Goal: Transaction & Acquisition: Subscribe to service/newsletter

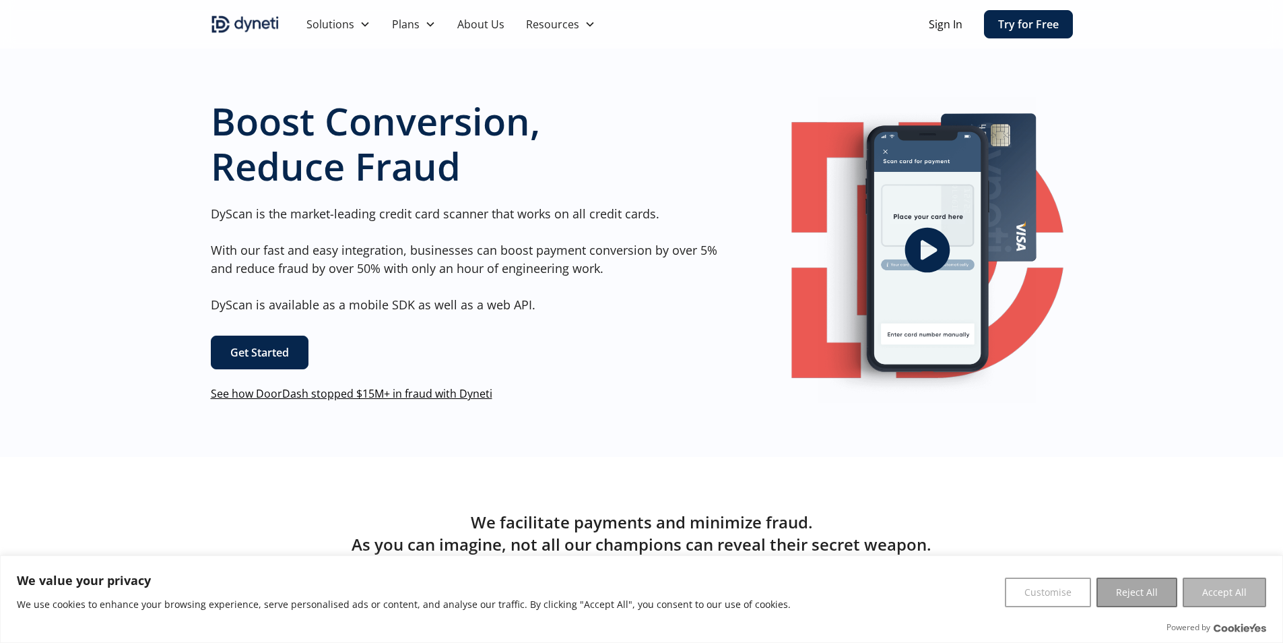
click at [1253, 590] on button "Accept All" at bounding box center [1225, 592] width 84 height 30
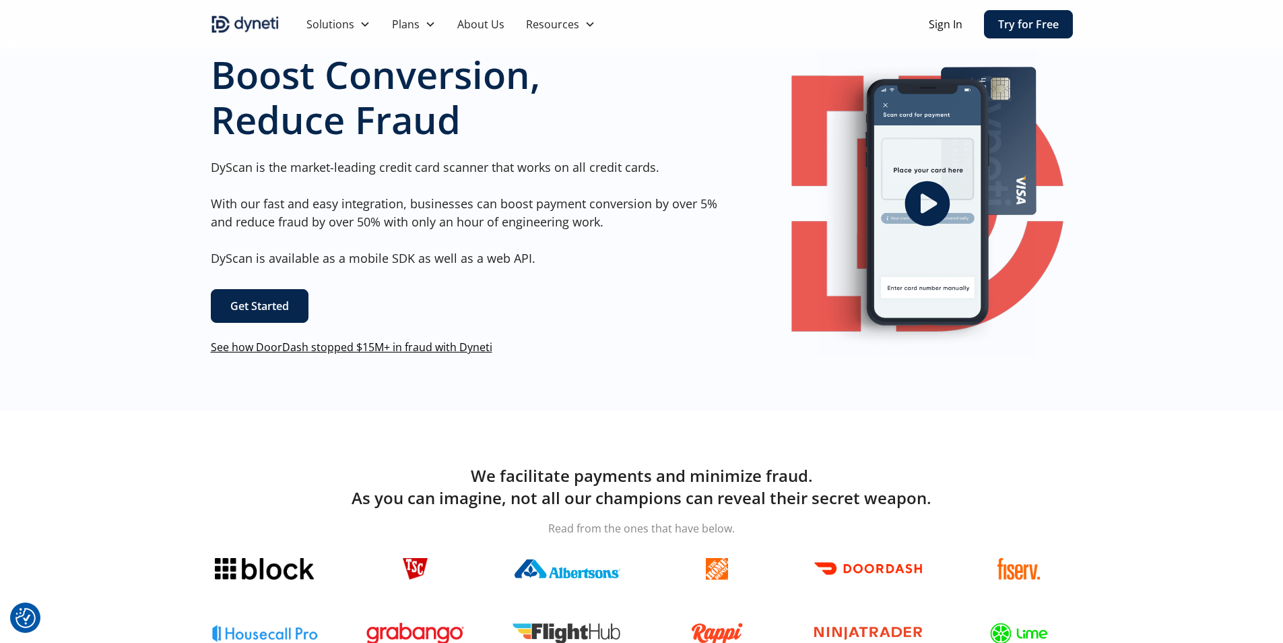
scroll to position [67, 0]
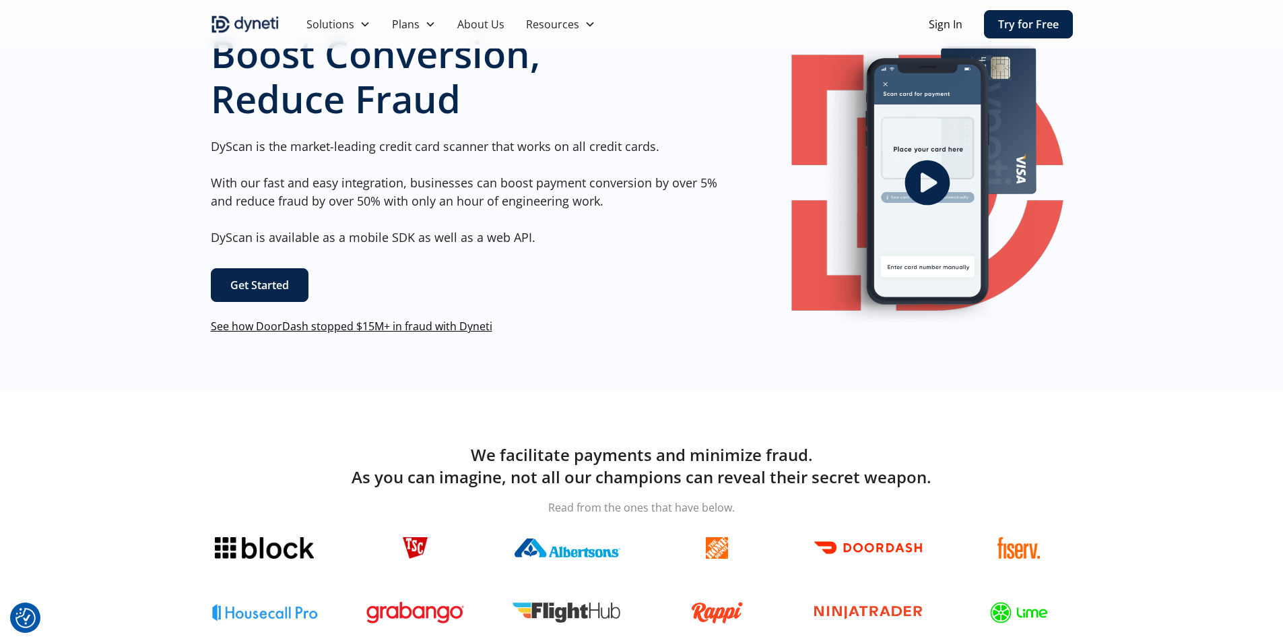
click at [997, 15] on link "Try for Free" at bounding box center [1028, 24] width 89 height 28
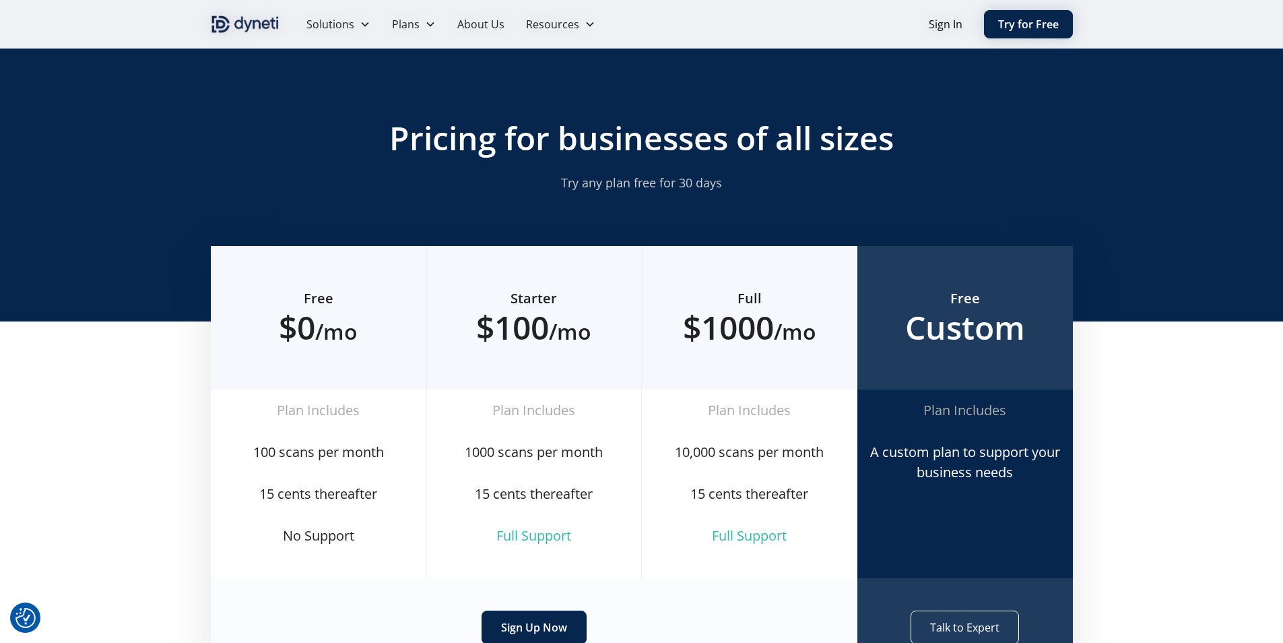
click at [1022, 15] on link "Try for Free" at bounding box center [1028, 24] width 89 height 28
click at [1032, 22] on link "Try for Free" at bounding box center [1028, 24] width 89 height 28
